Goal: Task Accomplishment & Management: Use online tool/utility

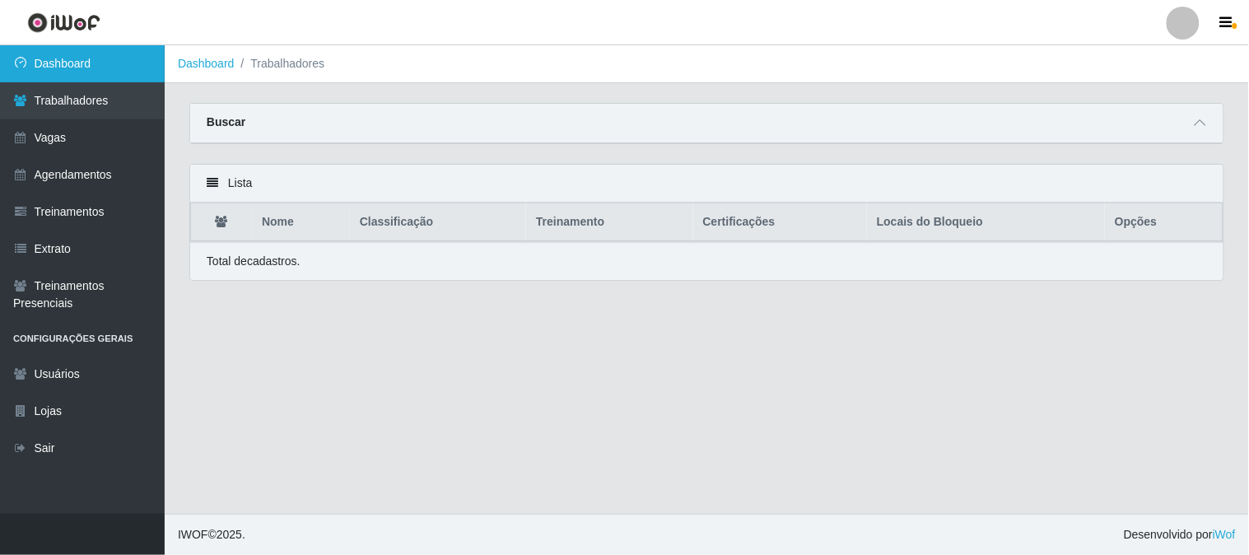
click at [64, 59] on link "Dashboard" at bounding box center [82, 63] width 165 height 37
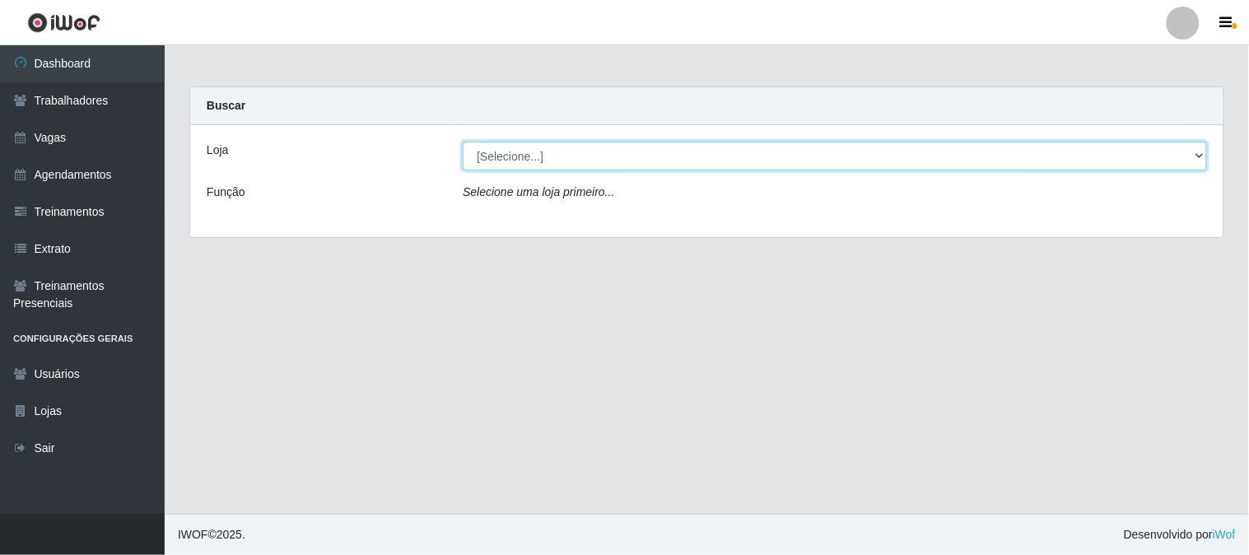
click at [548, 151] on select "[Selecione...] Sapore D'italia" at bounding box center [835, 156] width 744 height 29
select select "266"
click at [463, 142] on select "[Selecione...] Sapore D'italia" at bounding box center [835, 156] width 744 height 29
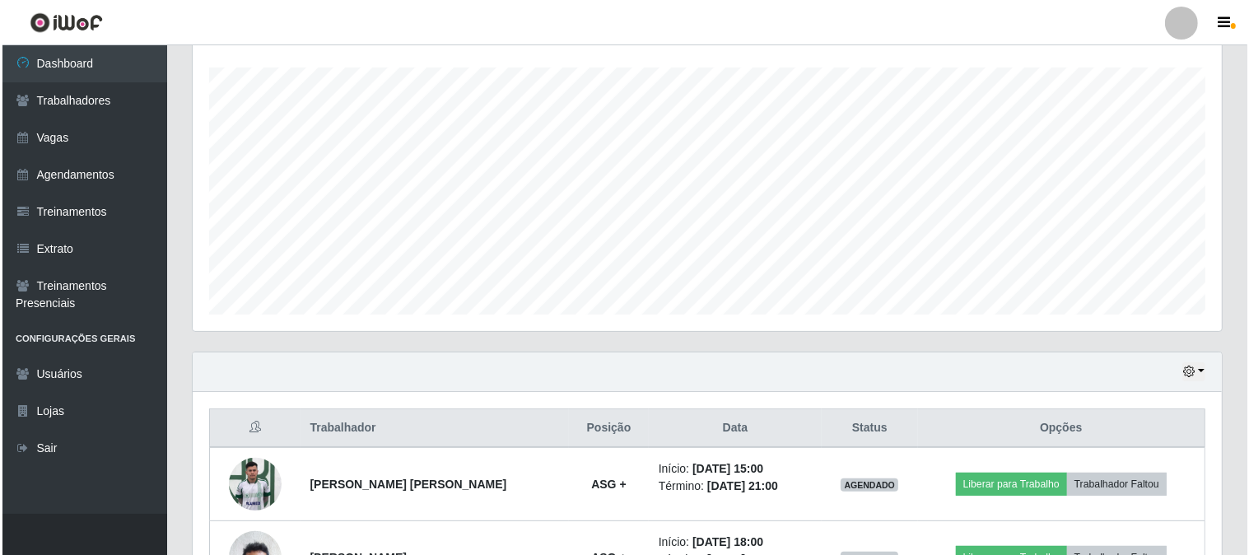
scroll to position [457, 0]
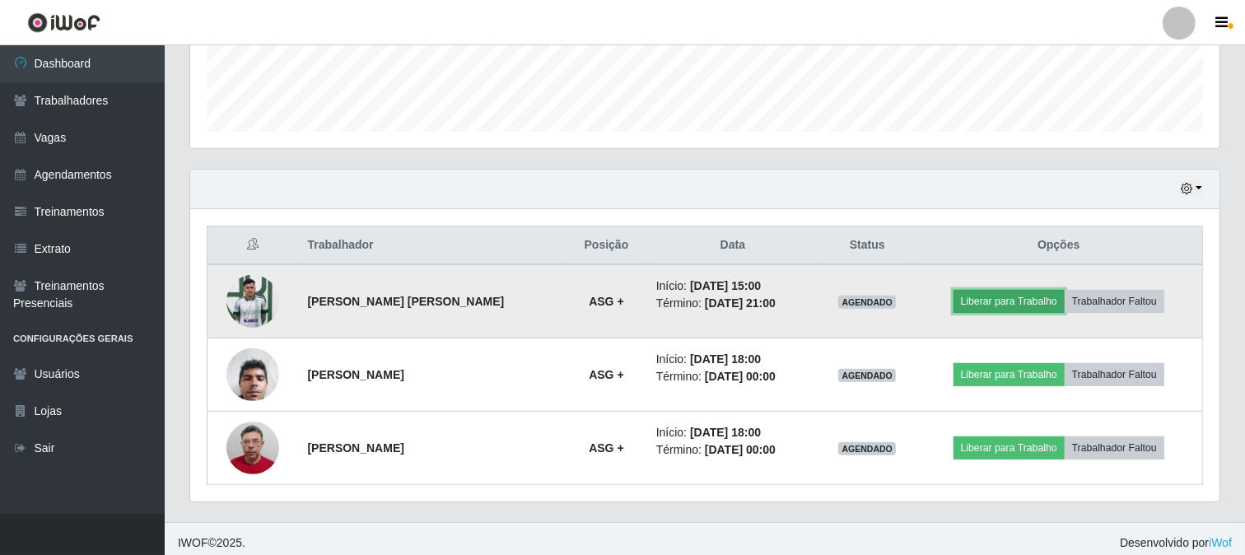
click at [1005, 297] on button "Liberar para Trabalho" at bounding box center [1008, 301] width 111 height 23
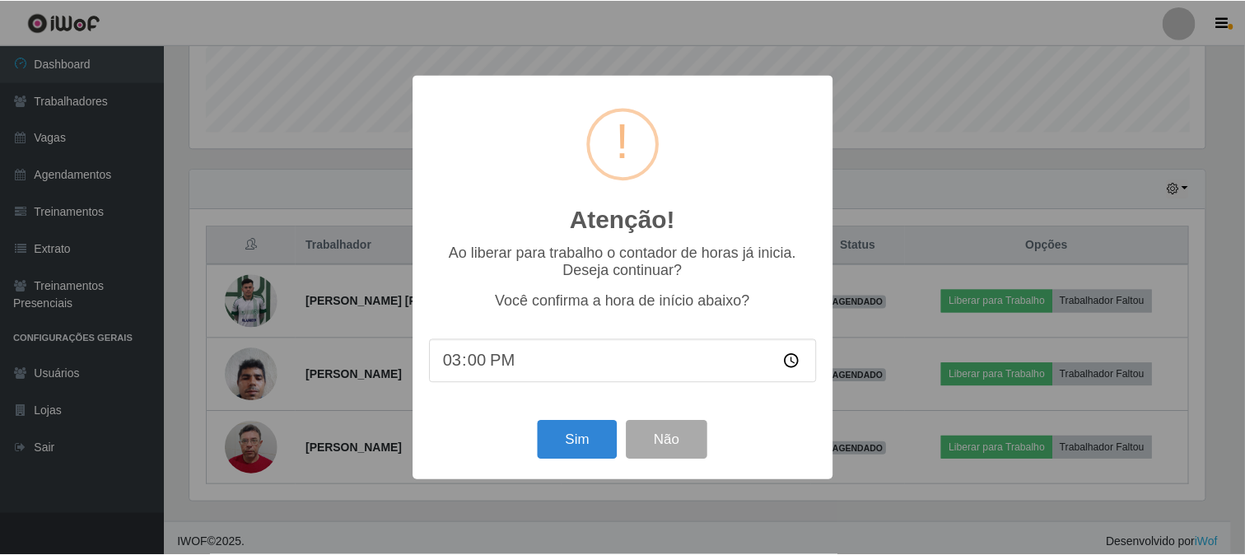
scroll to position [341, 1018]
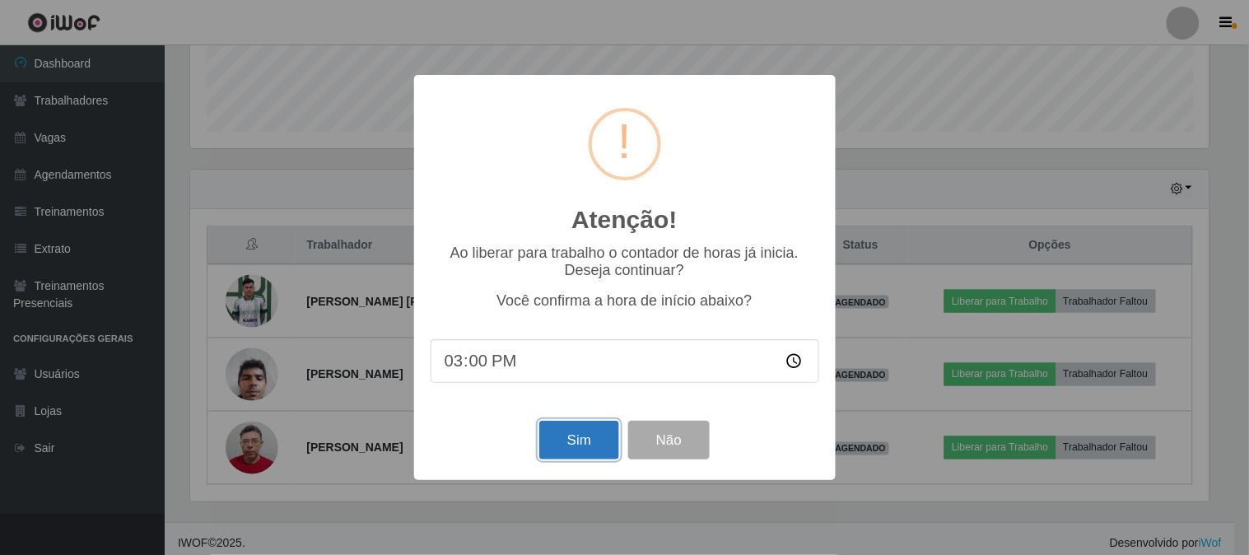
click at [583, 441] on button "Sim" at bounding box center [579, 440] width 80 height 39
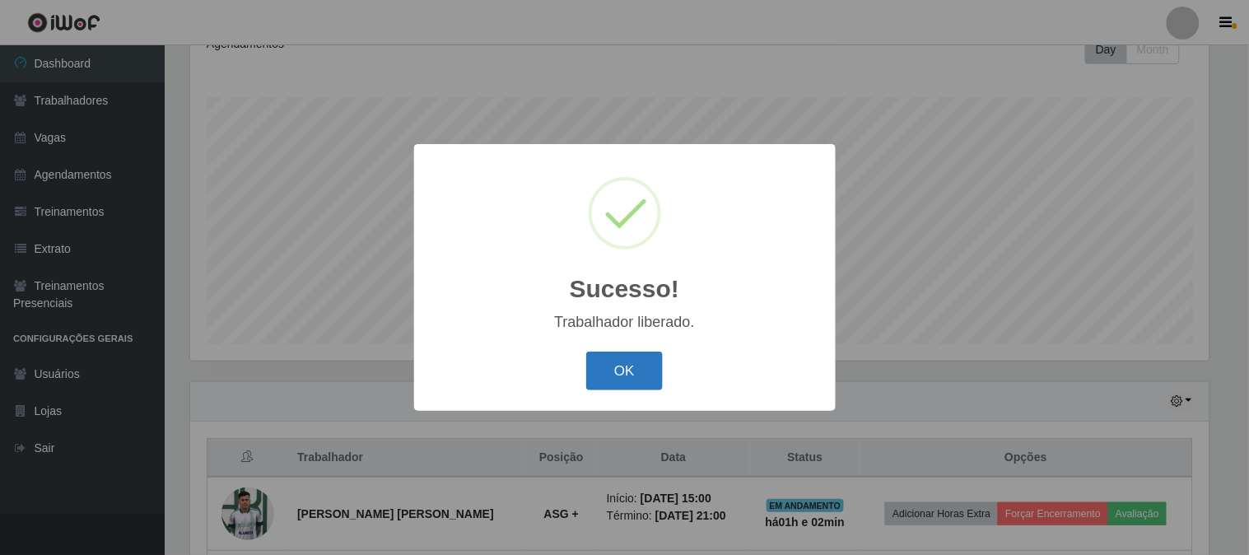
click at [623, 367] on button "OK" at bounding box center [624, 370] width 77 height 39
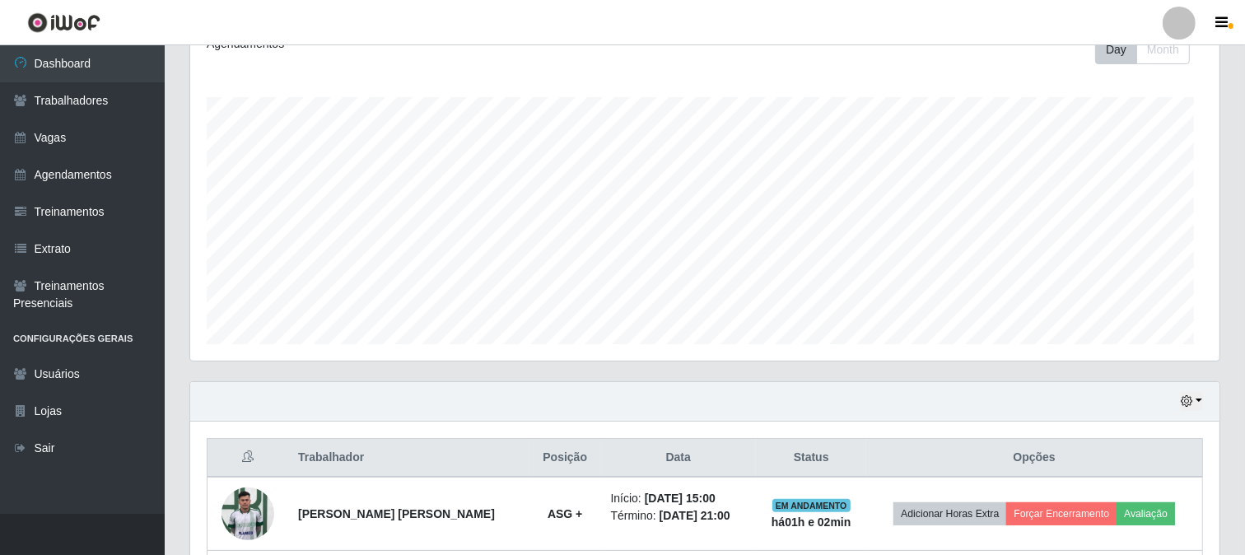
scroll to position [341, 1029]
